Goal: Check status: Check status

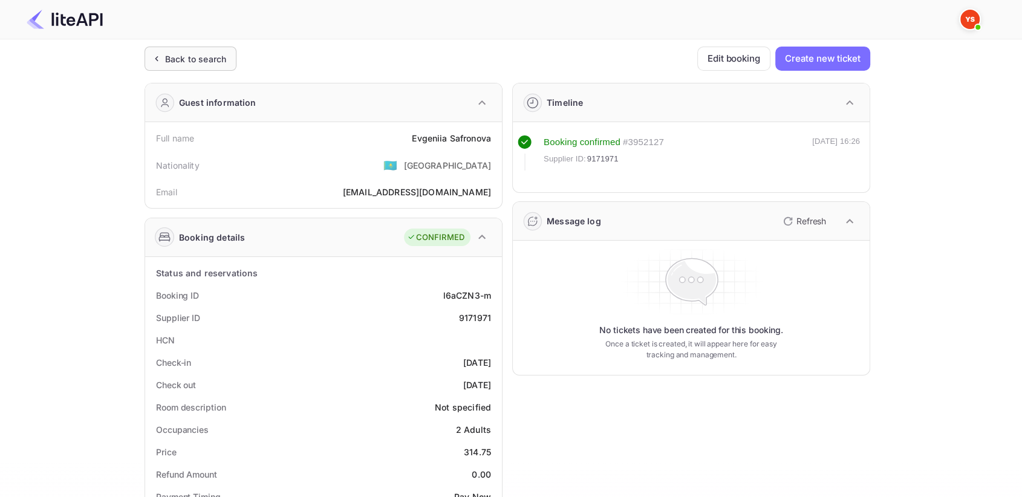
click at [201, 66] on div "Back to search" at bounding box center [191, 59] width 92 height 24
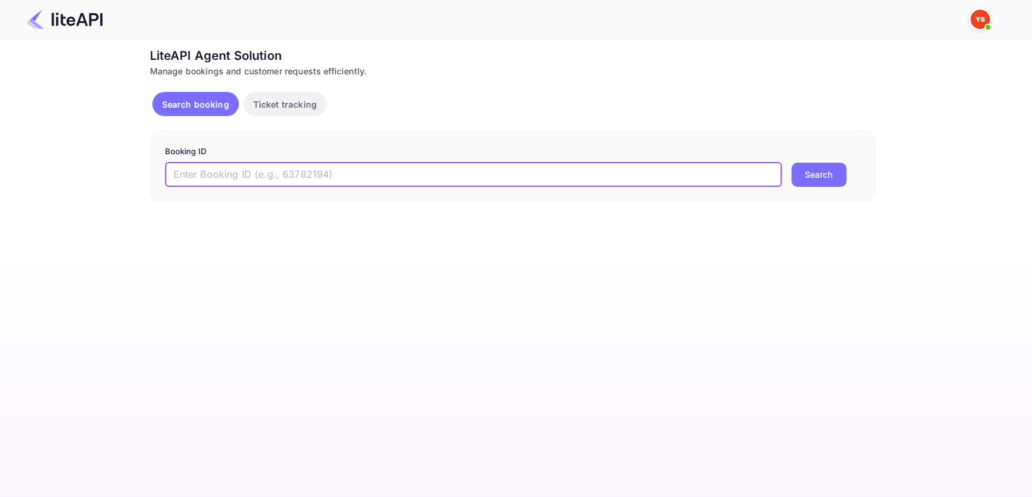
click at [223, 172] on input "text" at bounding box center [473, 175] width 617 height 24
paste input "8098189"
type input "8098189"
click at [813, 185] on button "Search" at bounding box center [819, 175] width 55 height 24
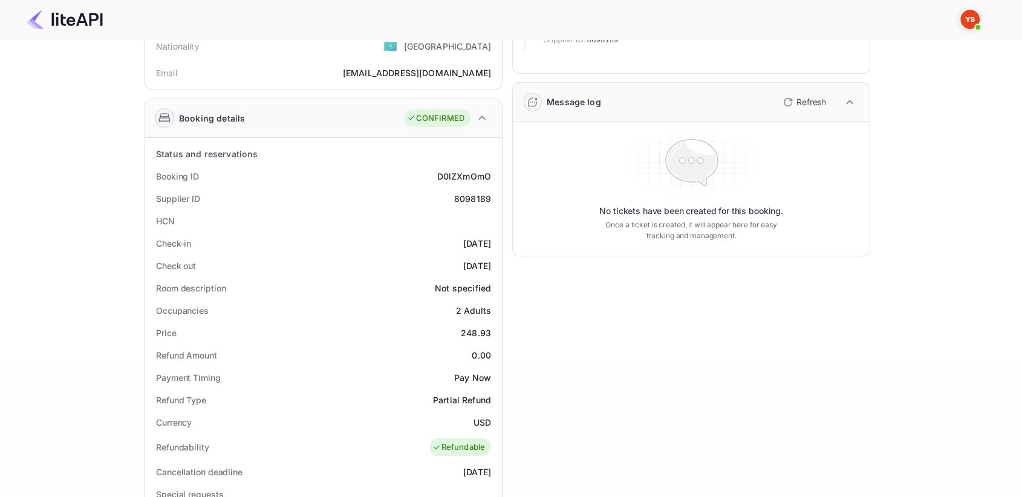
scroll to position [336, 0]
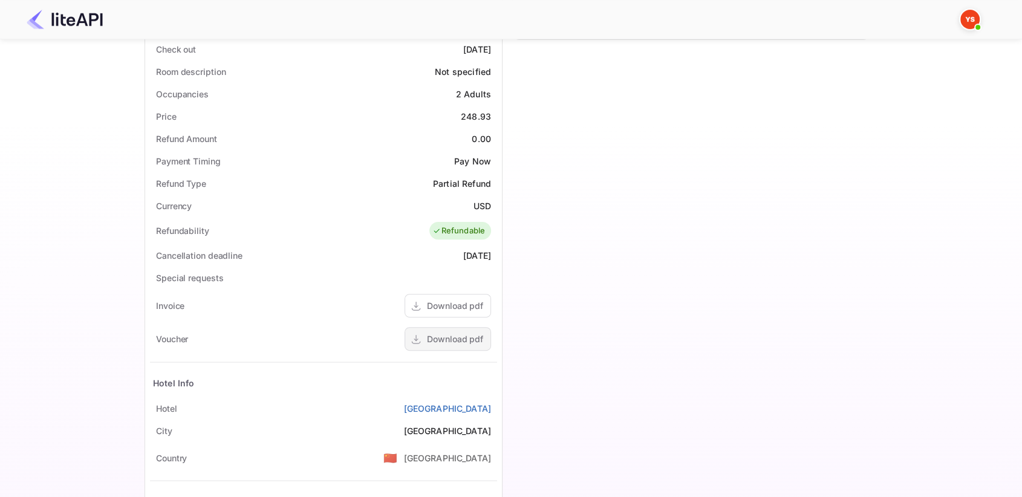
click at [428, 338] on div "Download pdf" at bounding box center [455, 339] width 56 height 13
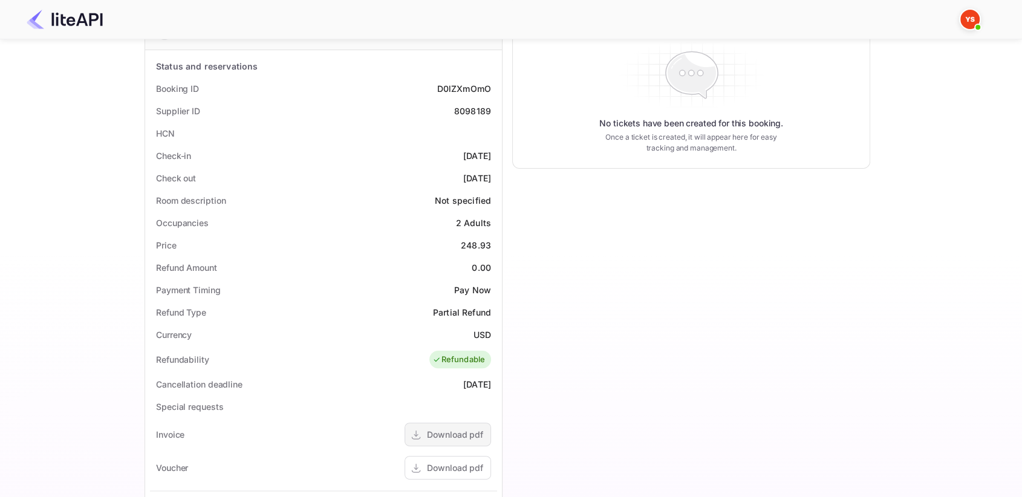
scroll to position [67, 0]
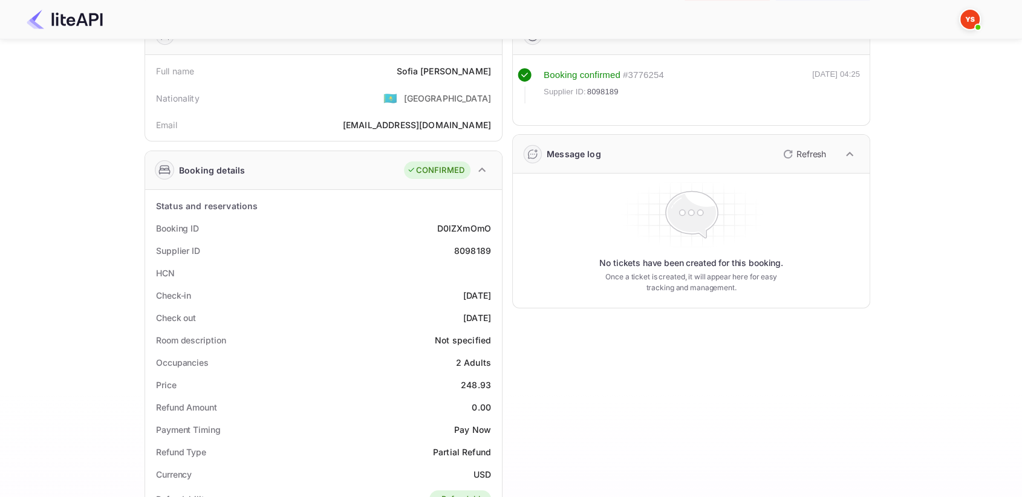
click at [462, 247] on div "8098189" at bounding box center [472, 250] width 37 height 13
copy div "8098189"
drag, startPoint x: 446, startPoint y: 67, endPoint x: 492, endPoint y: 67, distance: 45.4
click at [492, 67] on div "Full name [PERSON_NAME]" at bounding box center [323, 71] width 347 height 22
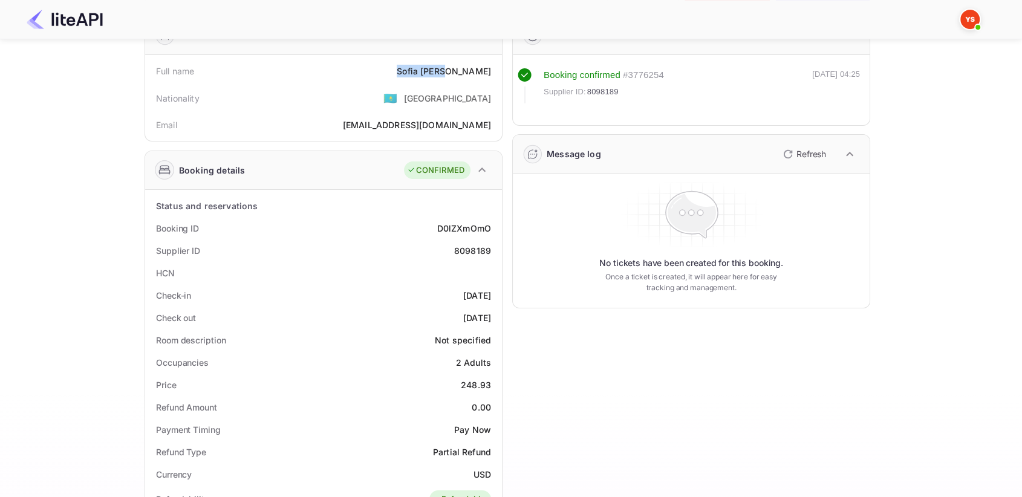
copy div "[PERSON_NAME]"
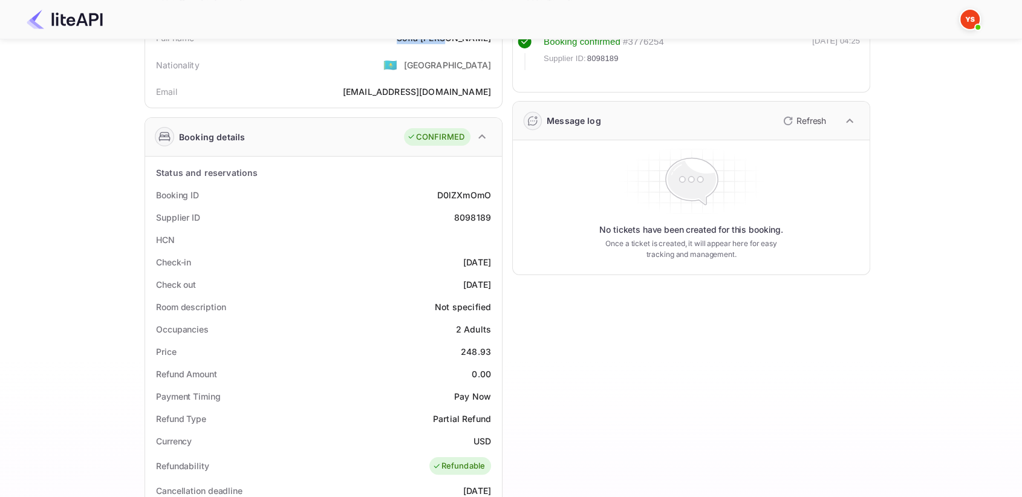
scroll to position [134, 0]
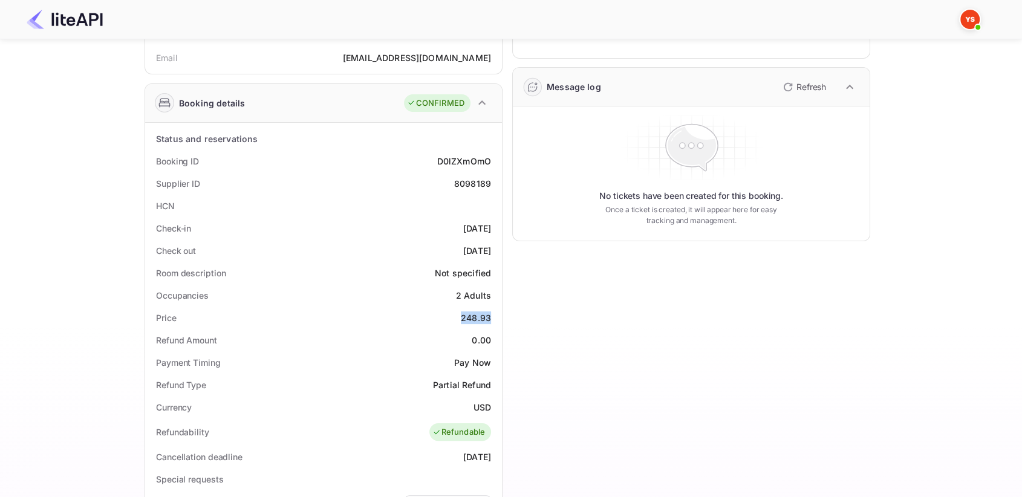
drag, startPoint x: 457, startPoint y: 309, endPoint x: 500, endPoint y: 316, distance: 44.1
click at [500, 316] on div "Status and reservations Booking ID D0lZXmOmO Supplier ID 8098189 HCN Check-in […" at bounding box center [323, 456] width 357 height 666
copy div "248.93"
